Goal: Find specific page/section: Find specific page/section

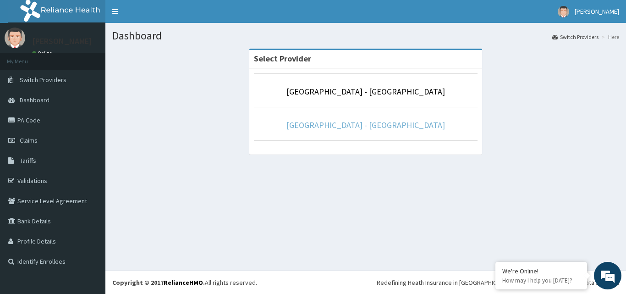
click at [369, 128] on link "[GEOGRAPHIC_DATA] - [GEOGRAPHIC_DATA]" at bounding box center [366, 125] width 159 height 11
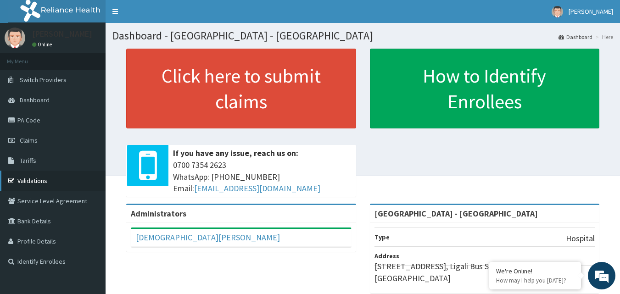
click at [43, 181] on link "Validations" at bounding box center [52, 181] width 105 height 20
